Goal: Find specific page/section: Find specific page/section

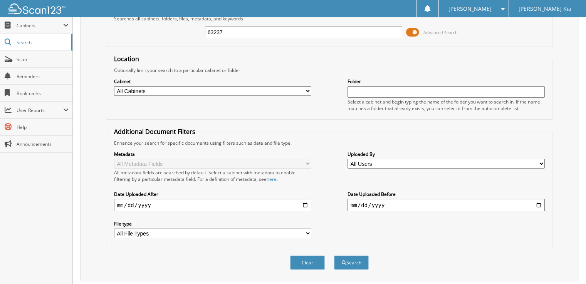
scroll to position [59, 0]
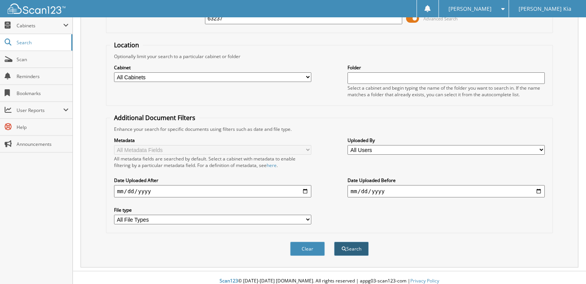
type input "63237"
click at [359, 245] on button "Search" at bounding box center [351, 249] width 35 height 14
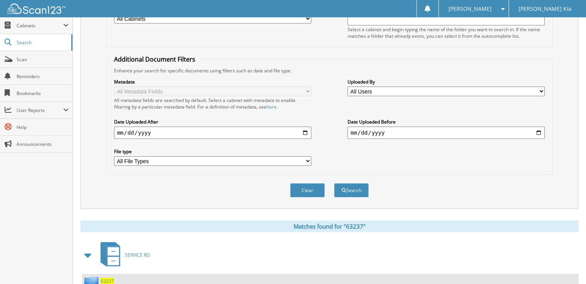
scroll to position [231, 0]
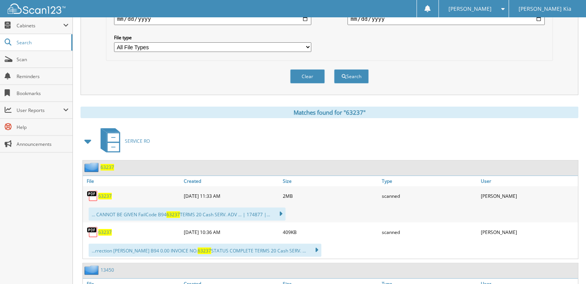
click at [106, 193] on span "63237" at bounding box center [104, 196] width 13 height 7
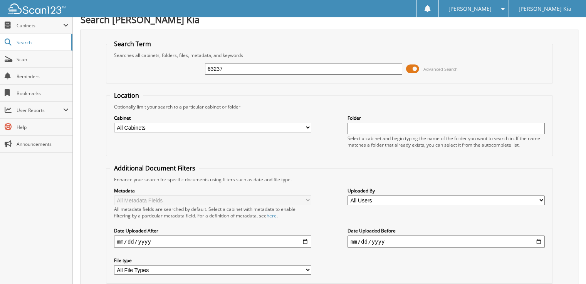
scroll to position [0, 0]
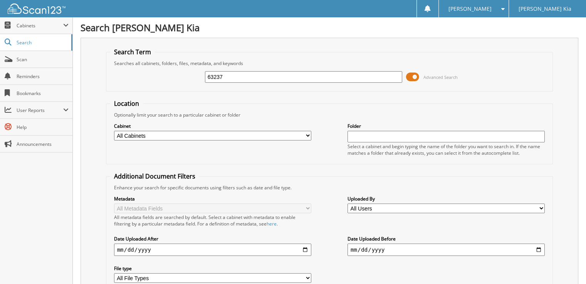
drag, startPoint x: 247, startPoint y: 76, endPoint x: 117, endPoint y: 88, distance: 130.3
click at [125, 87] on fieldset "Search Term Searches all cabinets, folders, files, metadata, and keywords 63237…" at bounding box center [329, 70] width 447 height 44
click at [265, 80] on input "63502" at bounding box center [303, 77] width 197 height 12
type input "63502"
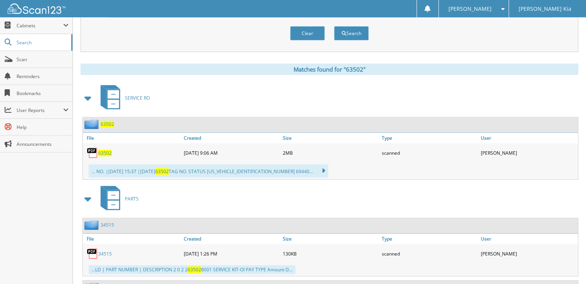
scroll to position [308, 0]
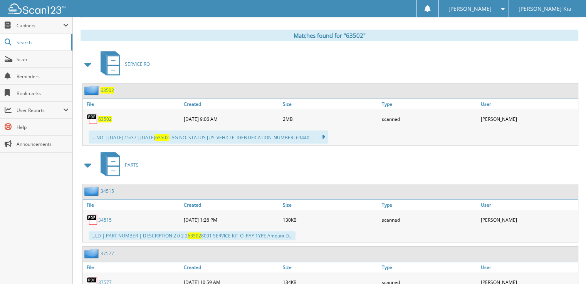
click at [106, 116] on span "63502" at bounding box center [104, 119] width 13 height 7
